Goal: Transaction & Acquisition: Book appointment/travel/reservation

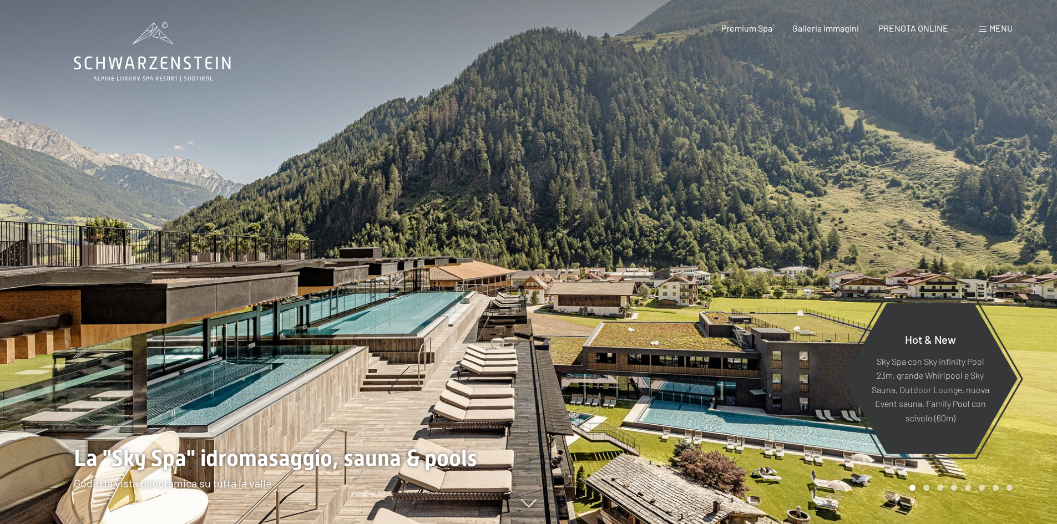
click at [995, 30] on span "Menu" at bounding box center [1001, 28] width 23 height 11
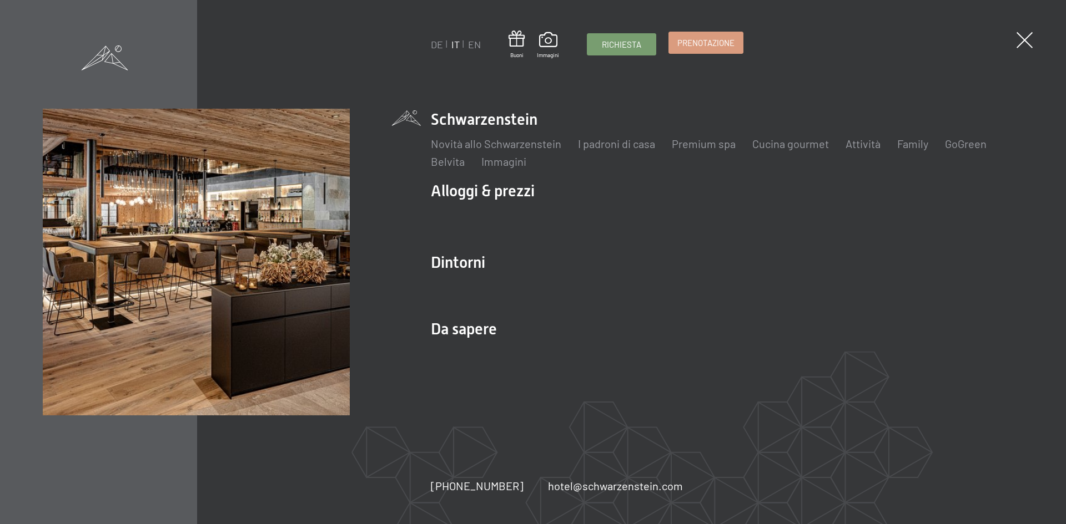
click at [700, 47] on span "Prenotazione" at bounding box center [705, 43] width 57 height 12
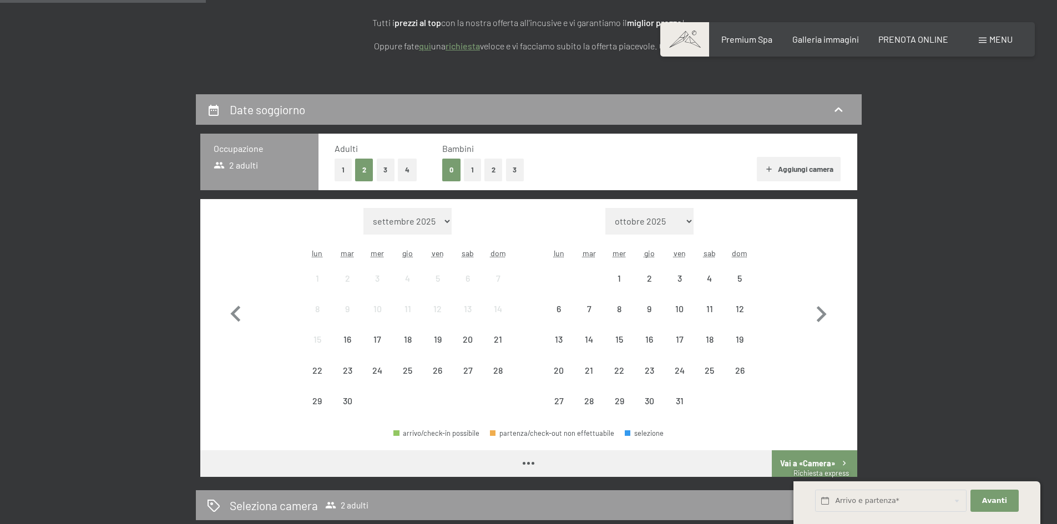
scroll to position [222, 0]
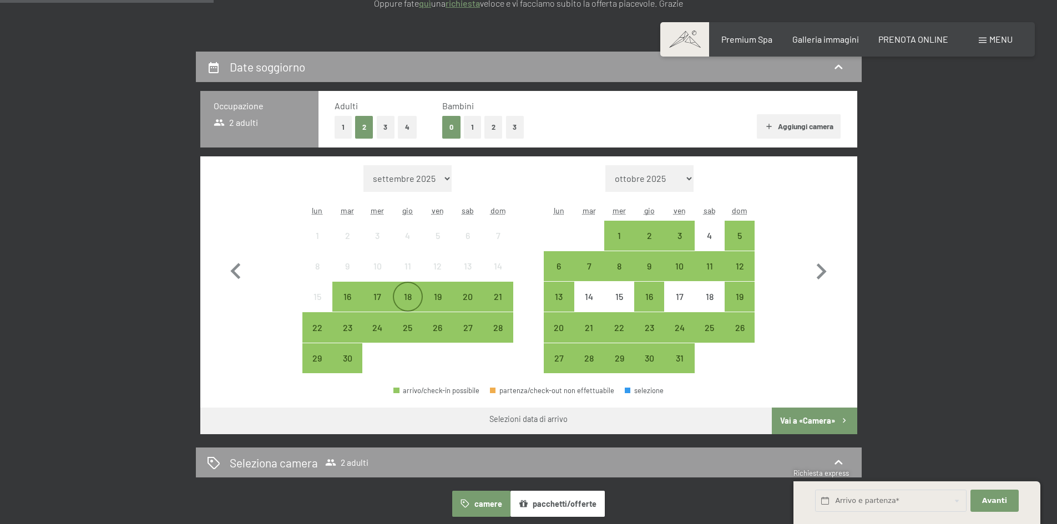
click at [404, 298] on div "18" at bounding box center [408, 306] width 28 height 28
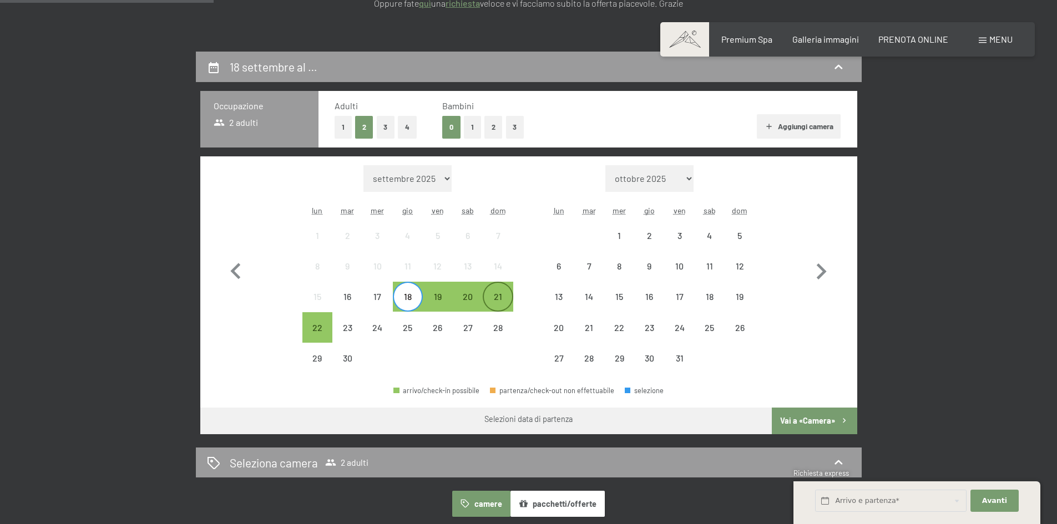
click at [499, 304] on div "21" at bounding box center [498, 306] width 28 height 28
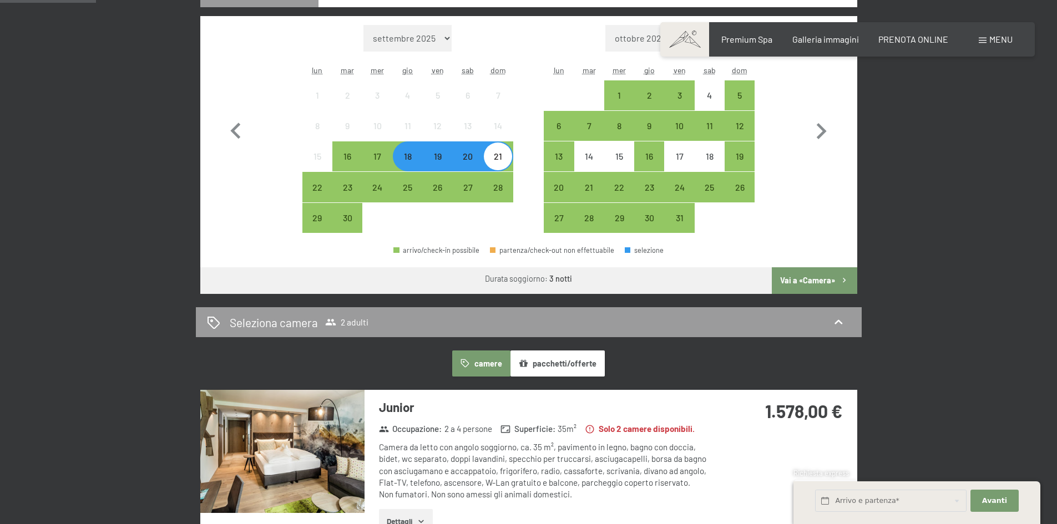
scroll to position [333, 0]
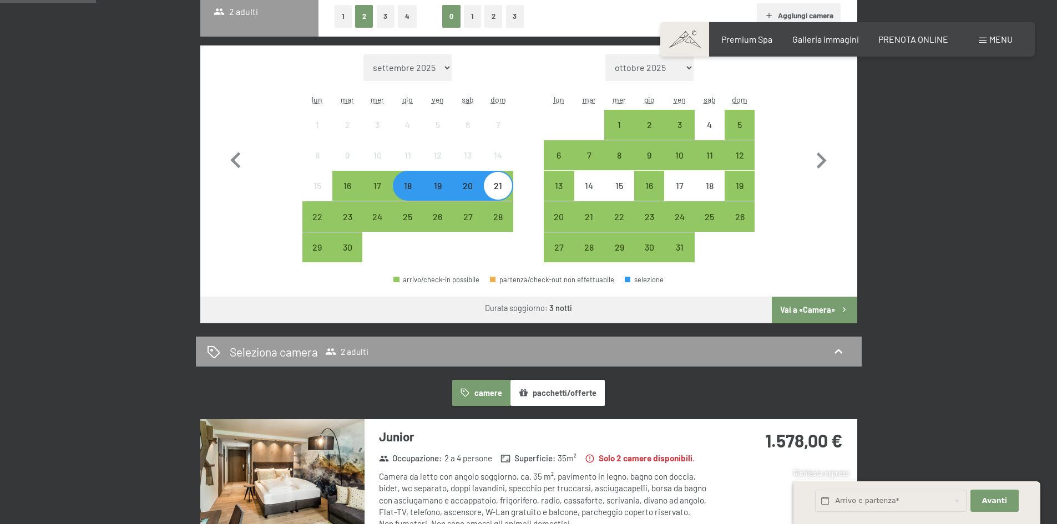
click at [433, 188] on div "19" at bounding box center [438, 195] width 28 height 28
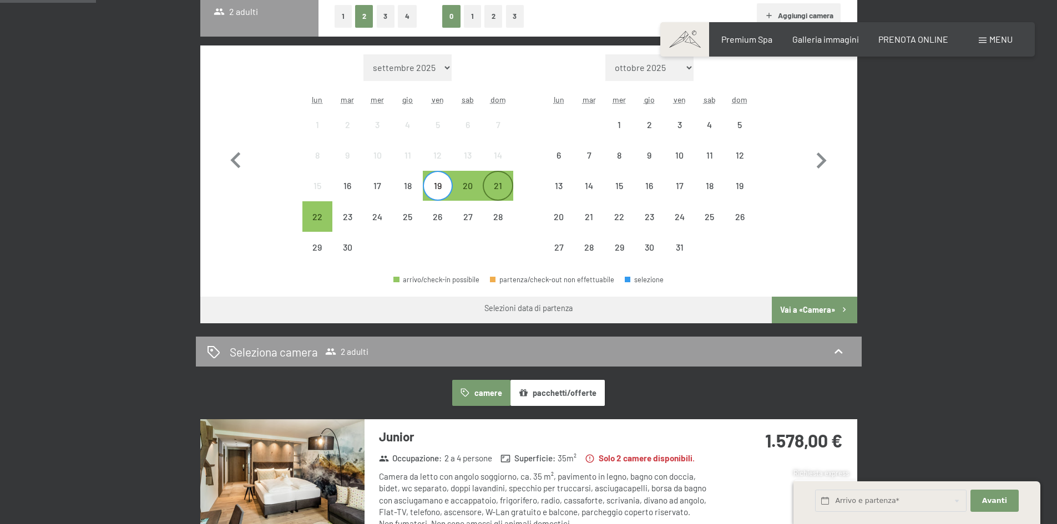
click at [507, 191] on div "21" at bounding box center [498, 195] width 28 height 28
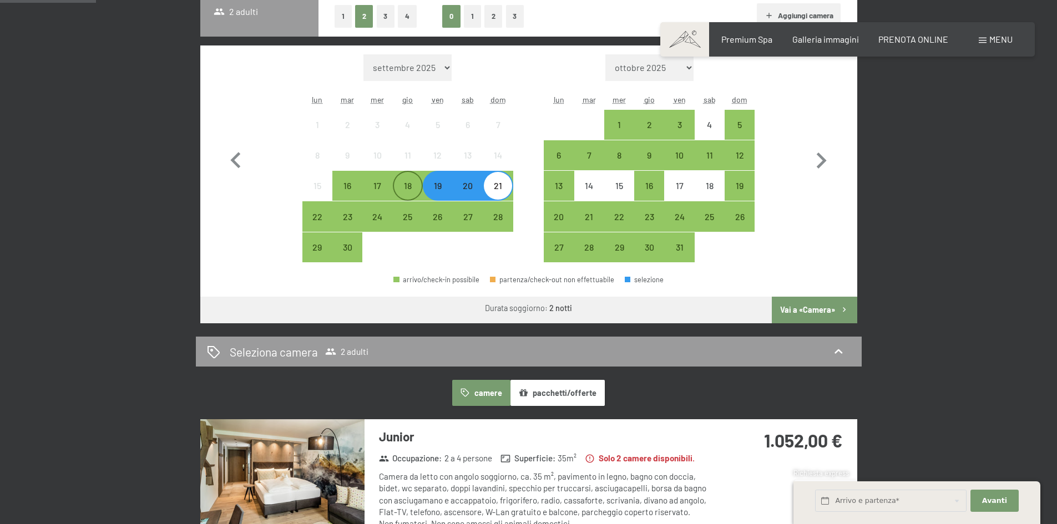
click at [413, 190] on div "18" at bounding box center [408, 195] width 28 height 28
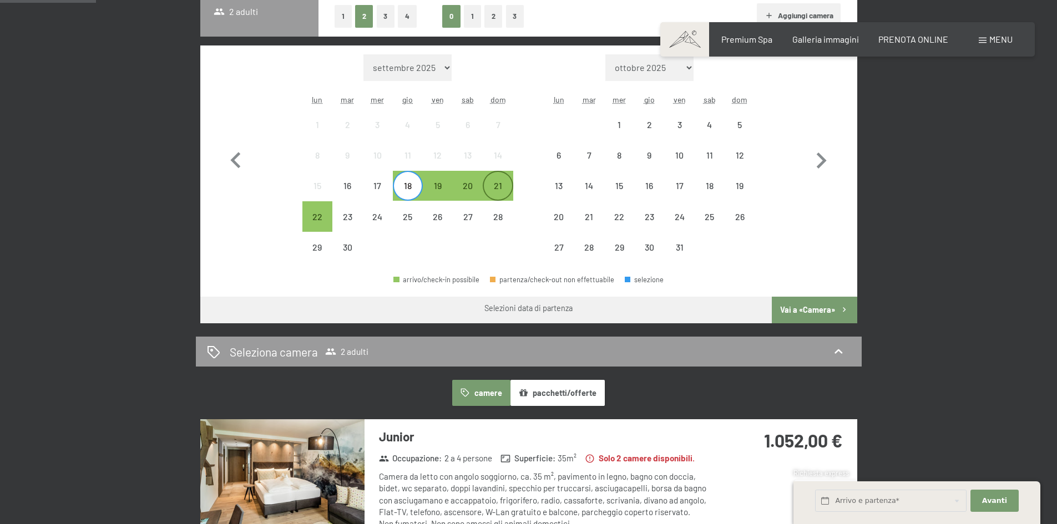
click at [505, 190] on div "21" at bounding box center [498, 195] width 28 height 28
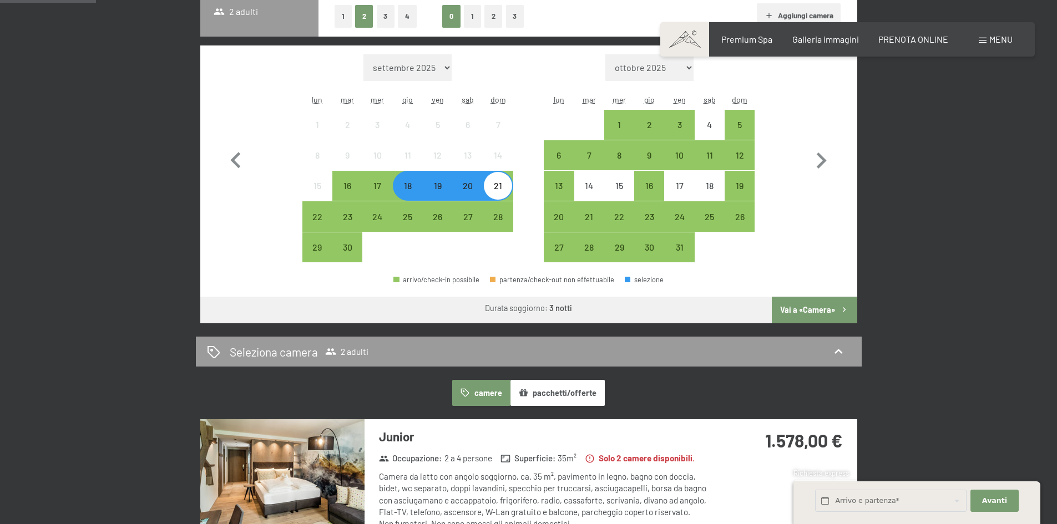
click at [992, 38] on span "Menu" at bounding box center [1001, 39] width 23 height 11
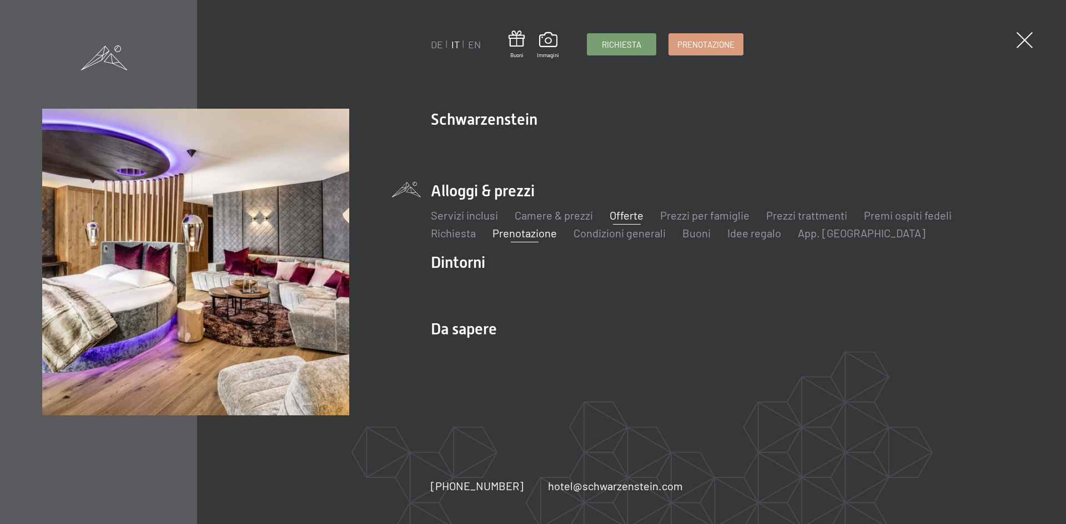
click at [630, 215] on link "Offerte" at bounding box center [626, 215] width 34 height 13
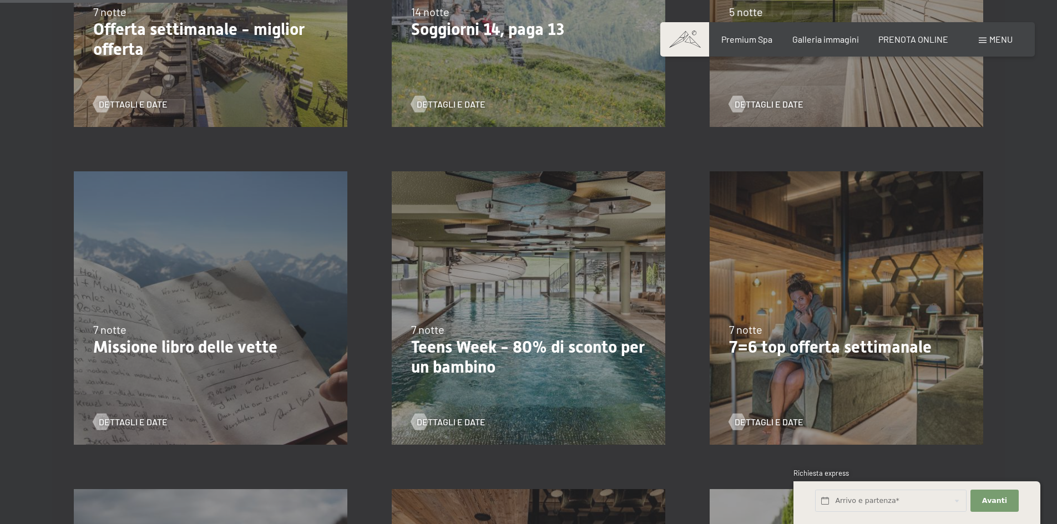
scroll to position [499, 0]
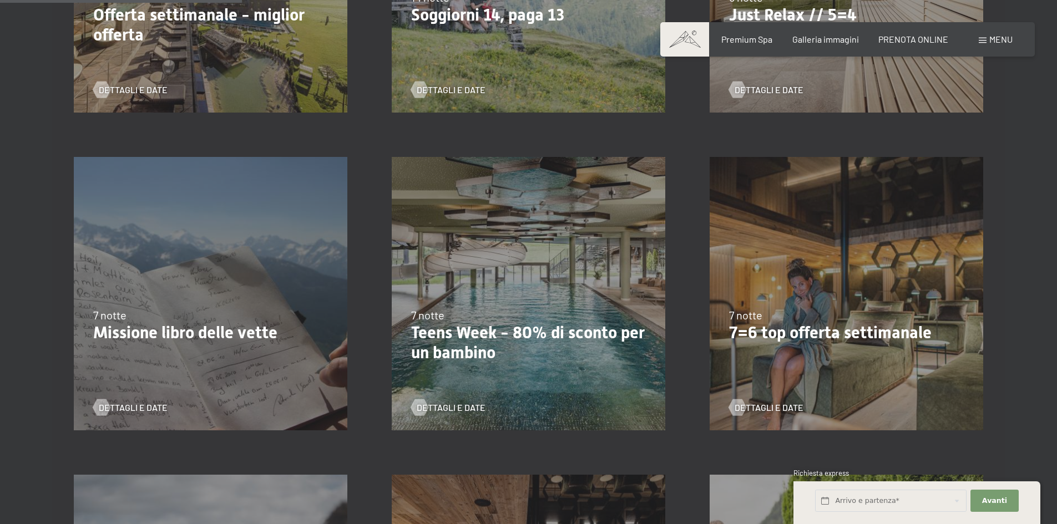
click at [486, 355] on p "Teens Week - 80% di sconto per un bambino" at bounding box center [528, 343] width 235 height 40
click at [483, 411] on span "Dettagli e Date" at bounding box center [462, 408] width 69 height 12
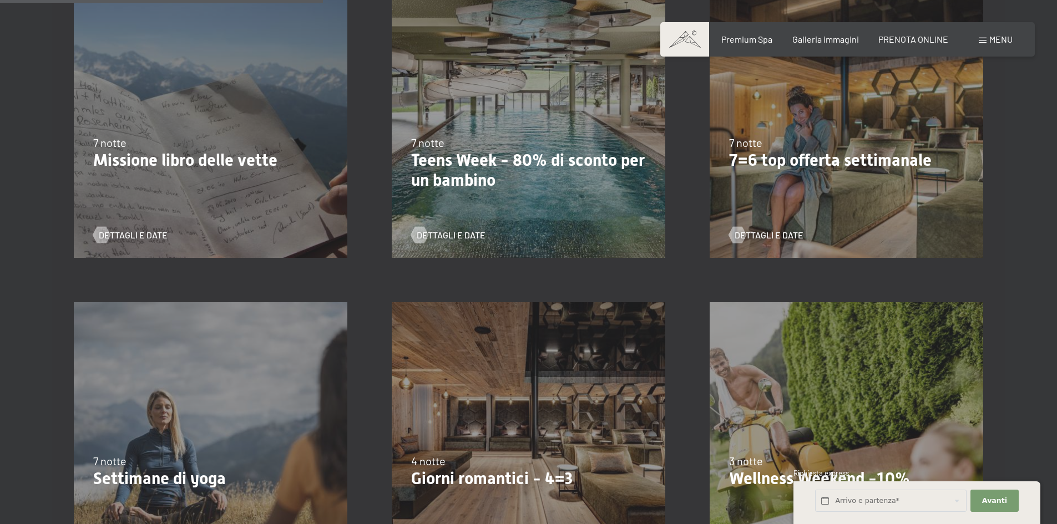
scroll to position [666, 0]
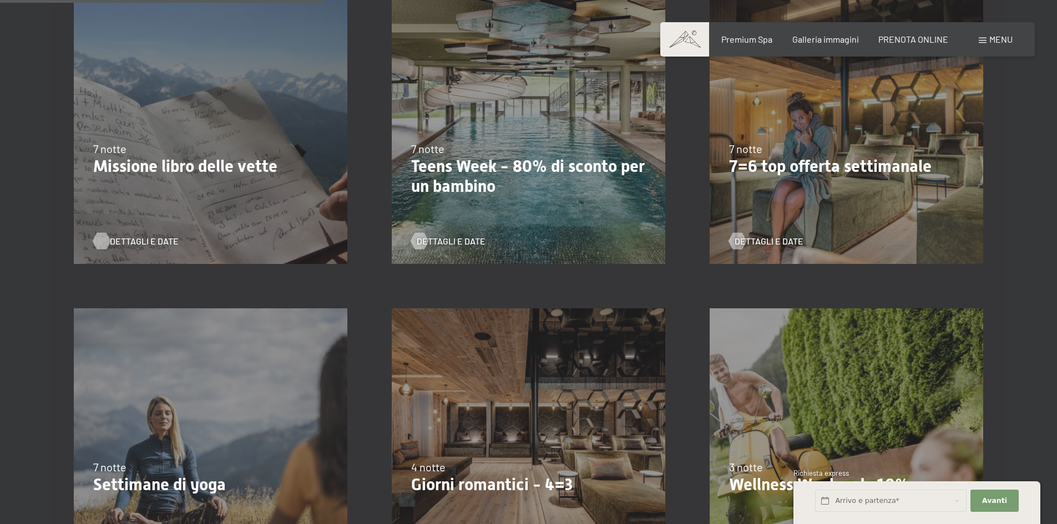
click at [122, 237] on span "Dettagli e Date" at bounding box center [144, 241] width 69 height 12
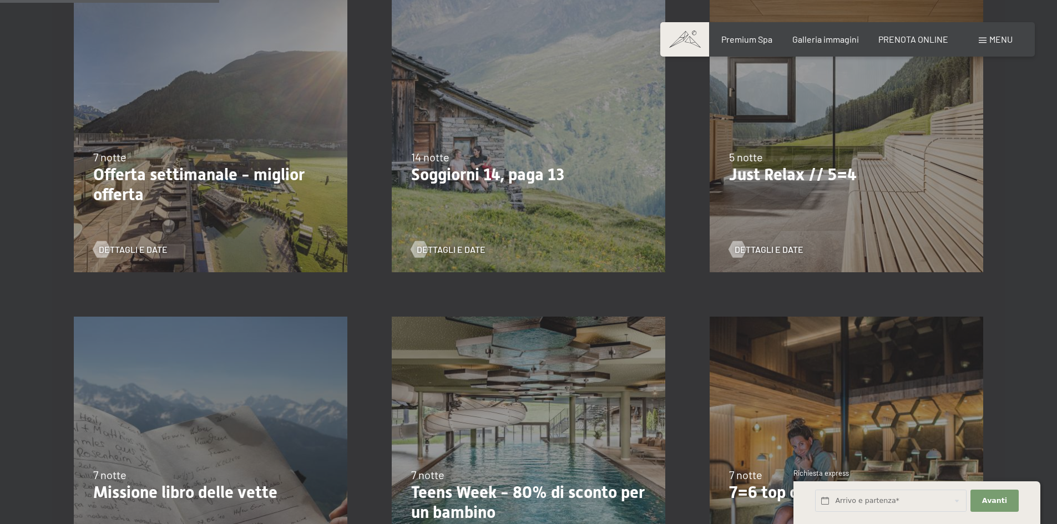
scroll to position [333, 0]
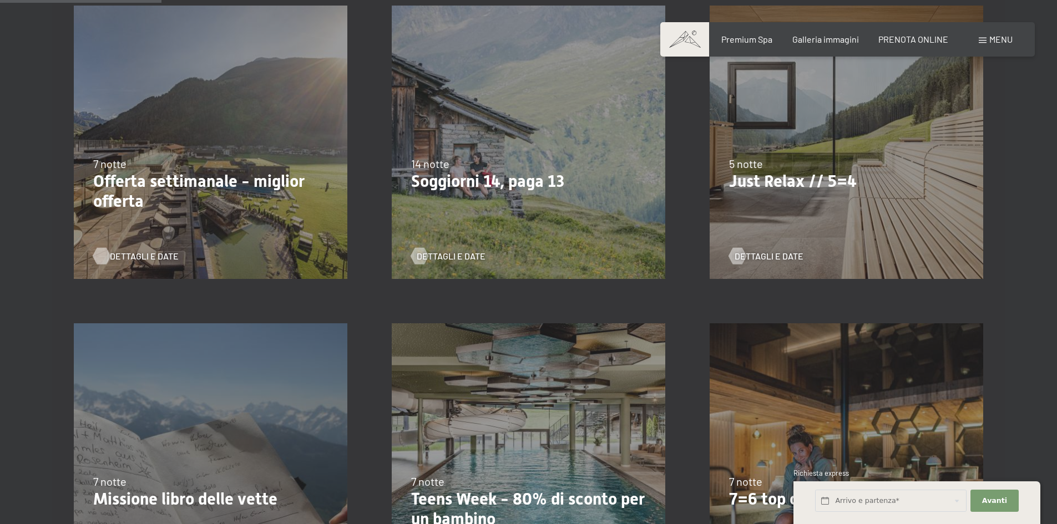
click at [139, 251] on span "Dettagli e Date" at bounding box center [144, 256] width 69 height 12
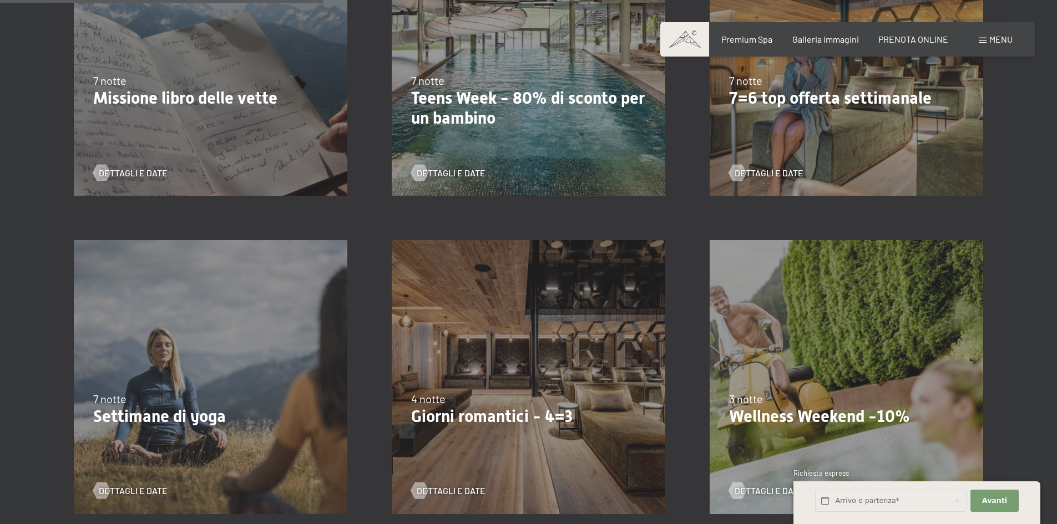
scroll to position [777, 0]
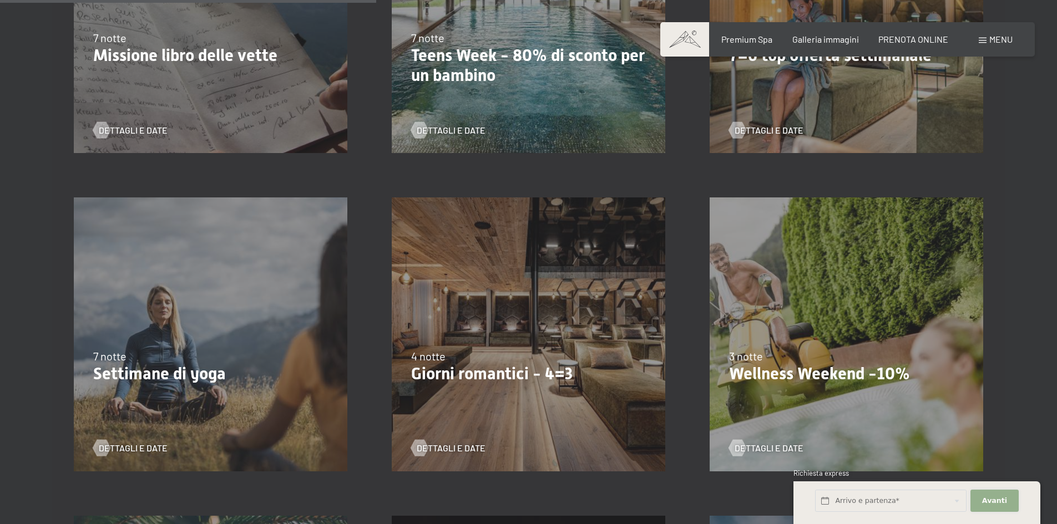
click at [982, 501] on button "Avanti Nascondere i campi dell'indirizzo" at bounding box center [995, 501] width 48 height 23
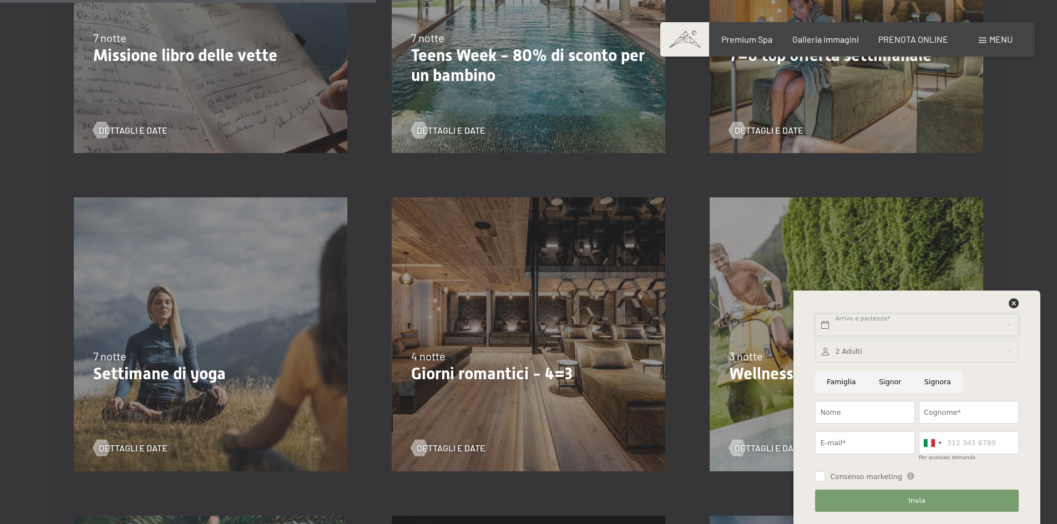
click at [865, 324] on input "text" at bounding box center [916, 325] width 203 height 23
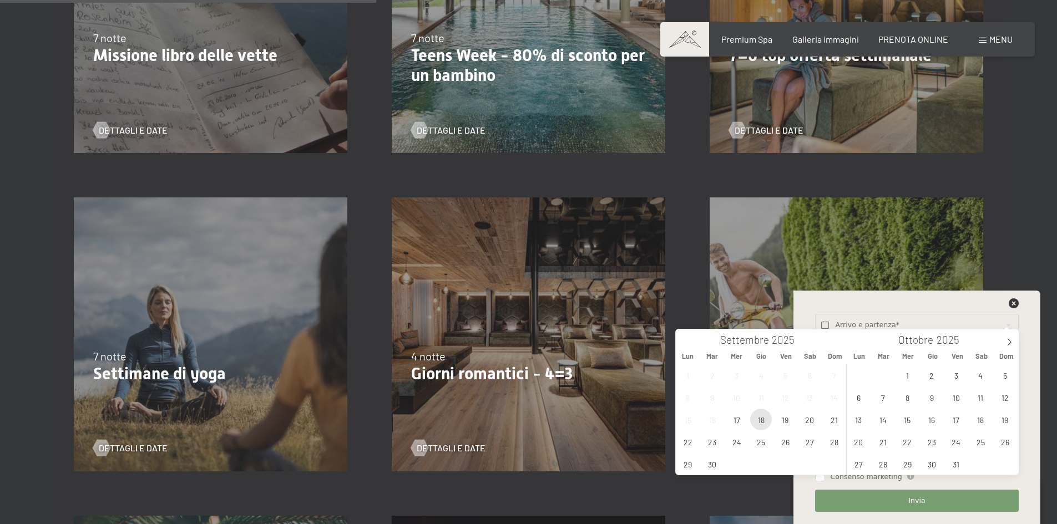
click at [763, 423] on span "18" at bounding box center [761, 420] width 22 height 22
click at [835, 423] on span "21" at bounding box center [835, 420] width 22 height 22
type input "Gio. 18/09/2025 - Dom. 21/09/2025"
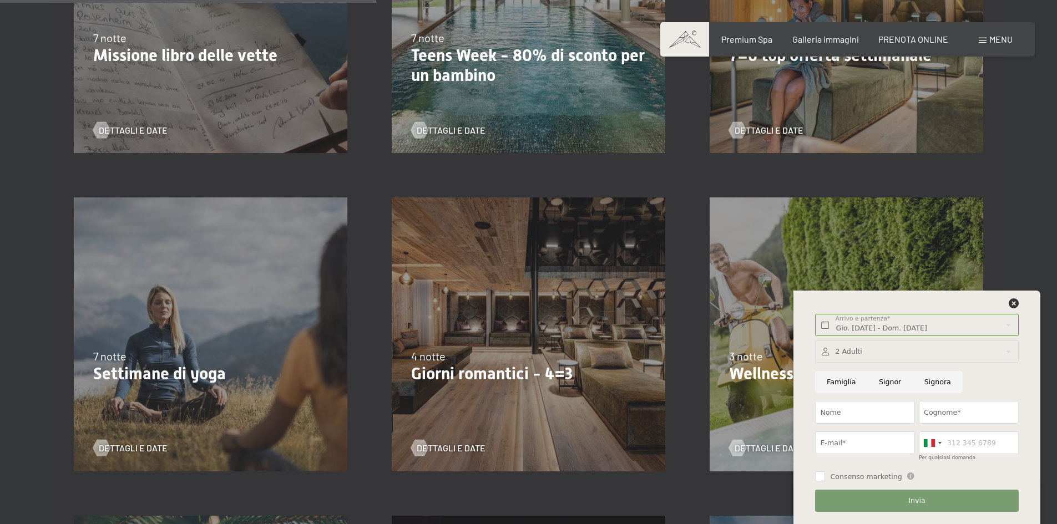
click at [849, 351] on div at bounding box center [916, 352] width 203 height 23
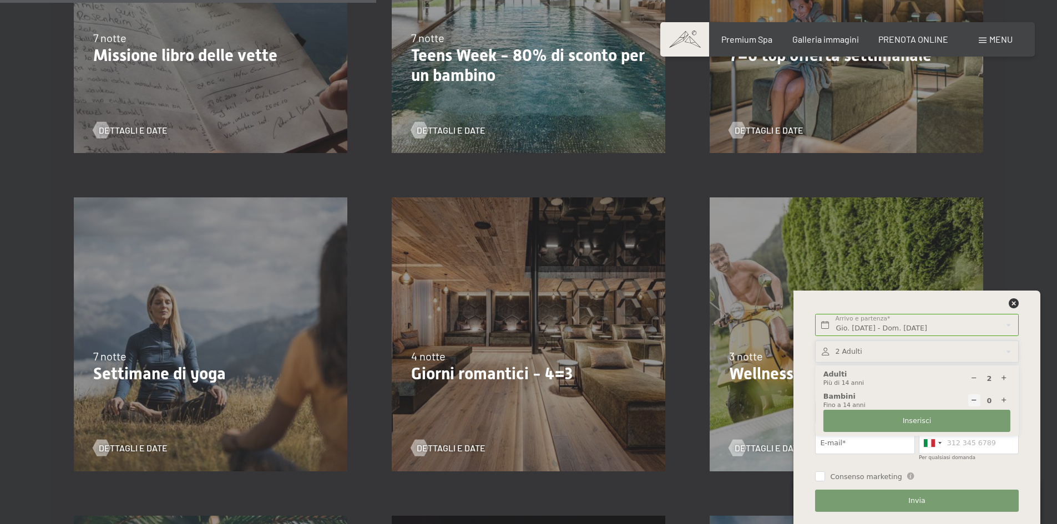
click at [1004, 398] on icon at bounding box center [1004, 400] width 7 height 7
type input "1"
select select
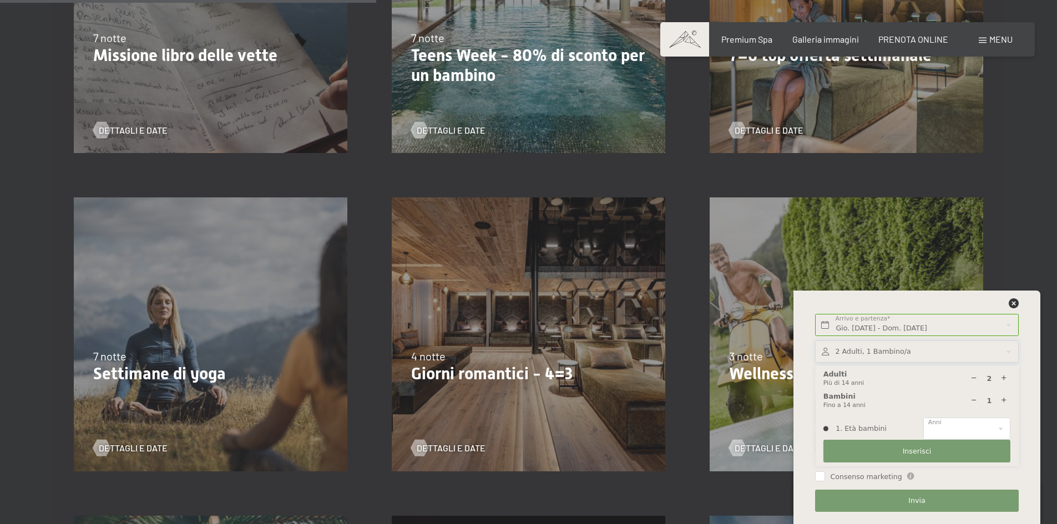
click at [1004, 398] on icon at bounding box center [1004, 400] width 7 height 7
type input "2"
select select
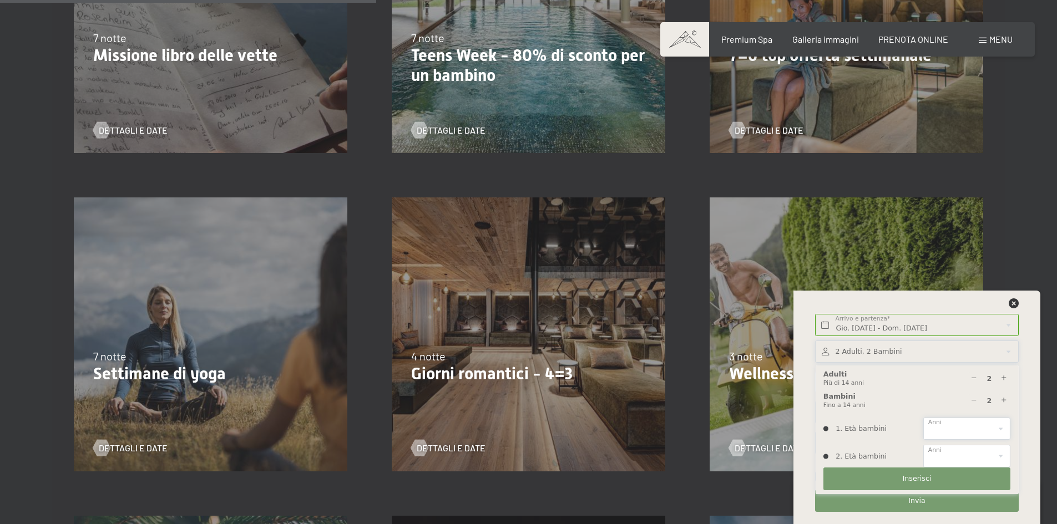
click at [971, 425] on select "0 1 2 3 4 5 6 7 8 9 10 11 12 13 14" at bounding box center [966, 429] width 87 height 23
select select "12"
click at [923, 418] on select "0 1 2 3 4 5 6 7 8 9 10 11 12 13 14" at bounding box center [966, 429] width 87 height 23
click at [943, 453] on select "0 1 2 3 4 5 6 7 8 9 10 11 12 13 14" at bounding box center [966, 456] width 87 height 23
select select "10"
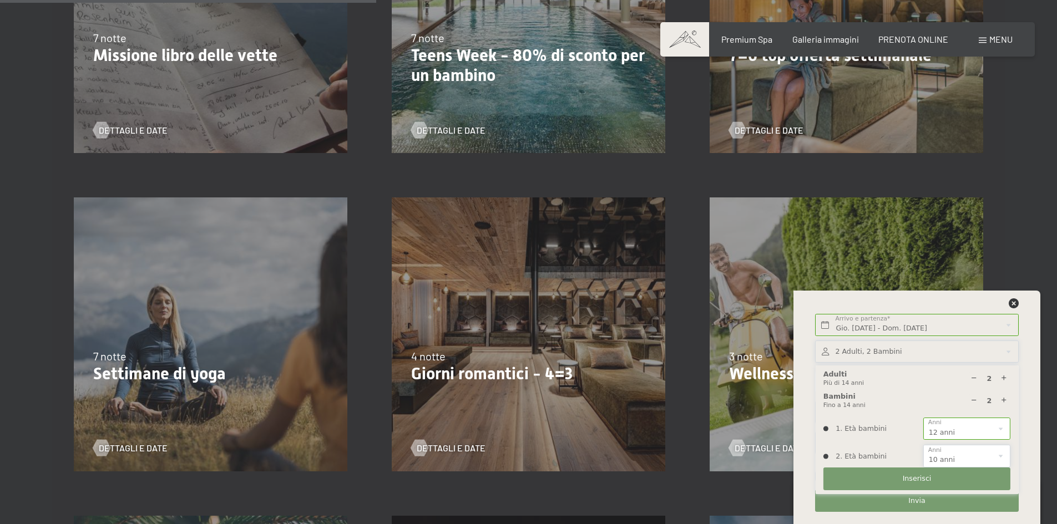
click at [923, 445] on select "0 1 2 3 4 5 6 7 8 9 10 11 12 13 14" at bounding box center [966, 456] width 87 height 23
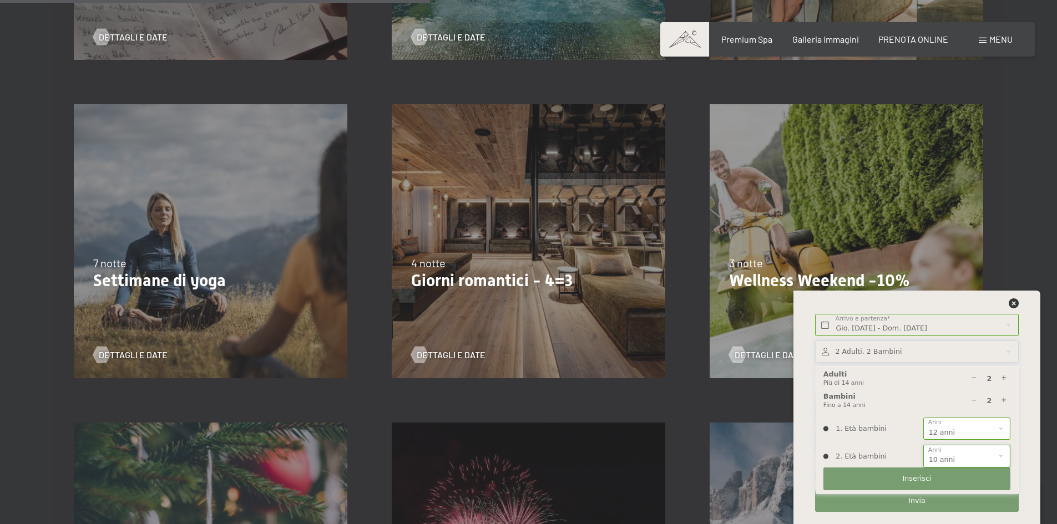
scroll to position [888, 0]
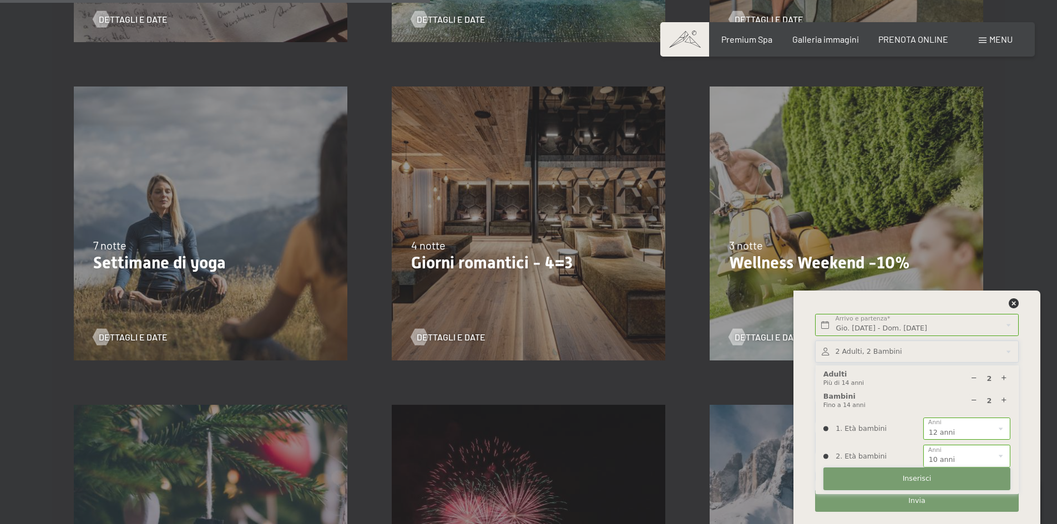
click at [906, 479] on span "Inserisci" at bounding box center [917, 479] width 29 height 10
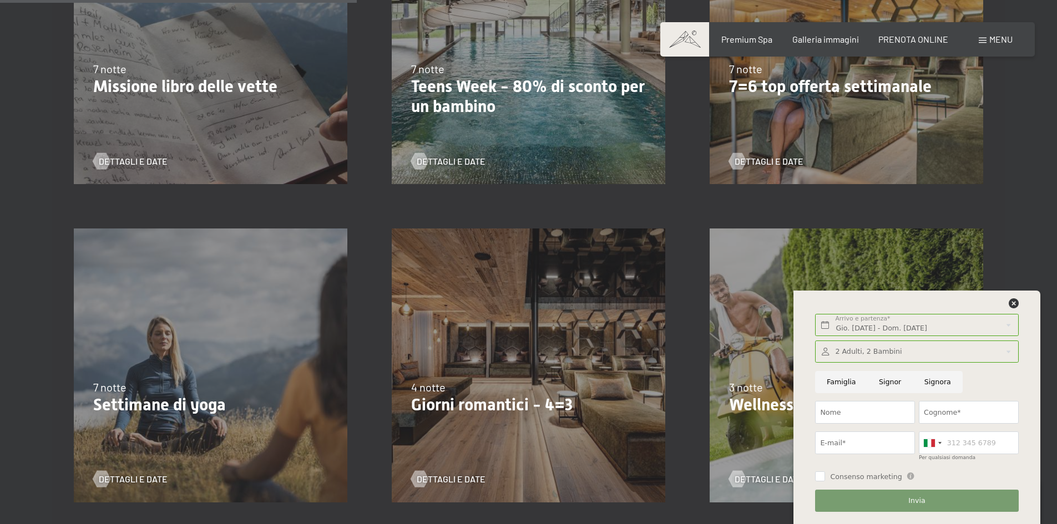
scroll to position [721, 0]
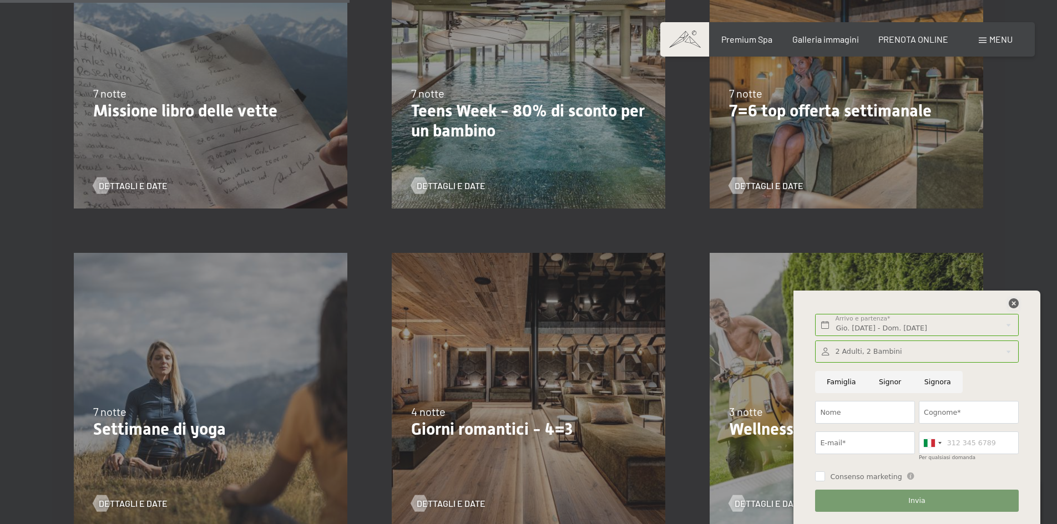
click at [1011, 307] on icon at bounding box center [1014, 304] width 10 height 10
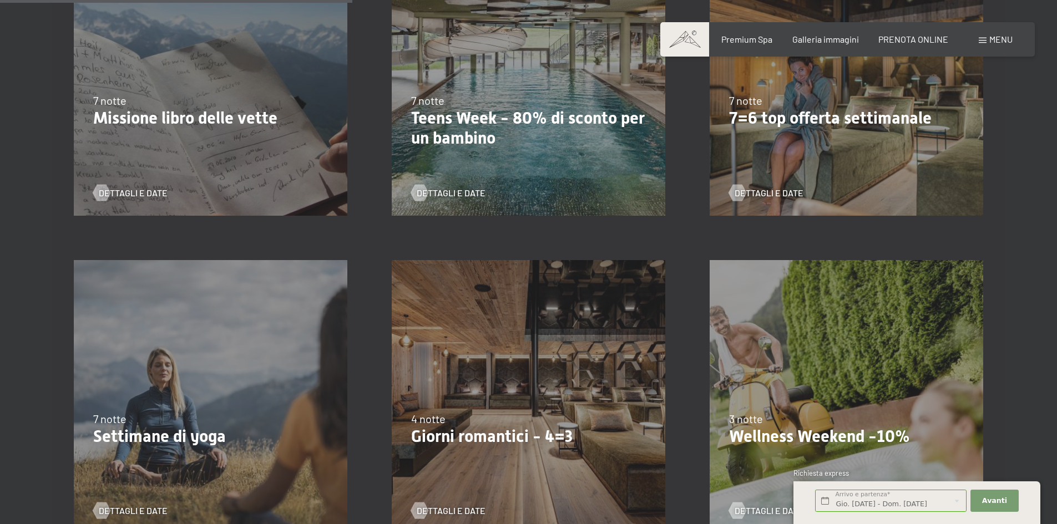
scroll to position [666, 0]
